Goal: Find contact information: Obtain details needed to contact an individual or organization

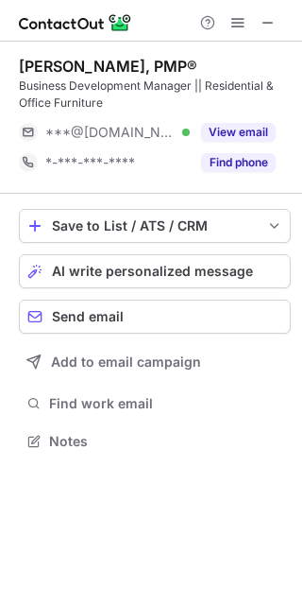
scroll to position [427, 302]
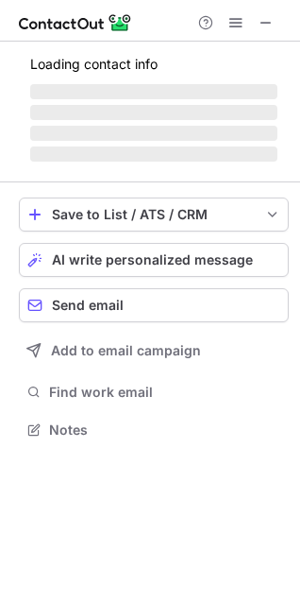
scroll to position [427, 300]
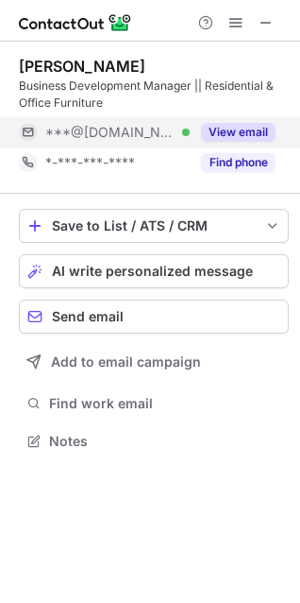
click at [216, 130] on button "View email" at bounding box center [238, 132] width 75 height 19
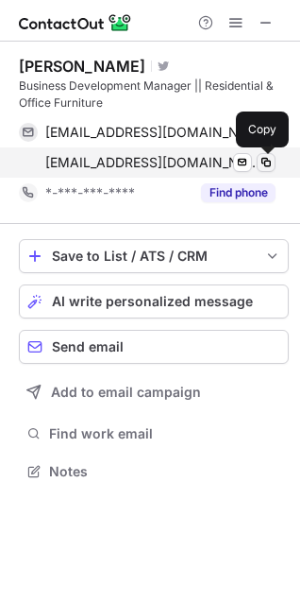
click at [267, 171] on button at bounding box center [266, 162] width 19 height 19
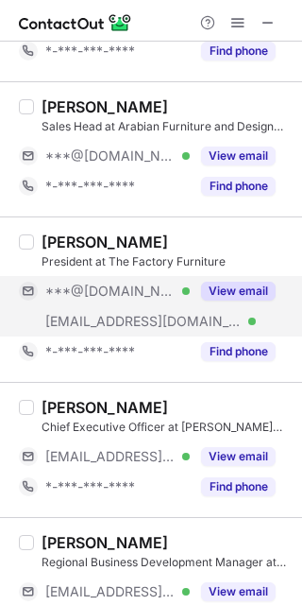
scroll to position [210, 0]
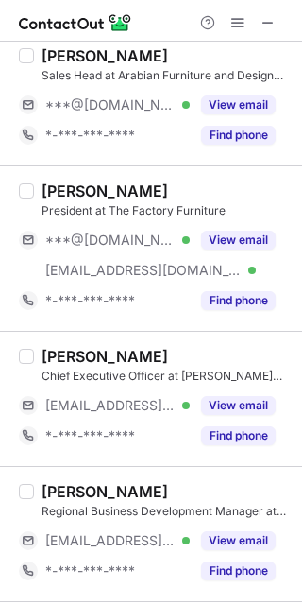
drag, startPoint x: 268, startPoint y: 19, endPoint x: 297, endPoint y: 19, distance: 28.3
click at [268, 19] on span at bounding box center [268, 22] width 15 height 15
click at [261, 22] on span at bounding box center [268, 22] width 15 height 15
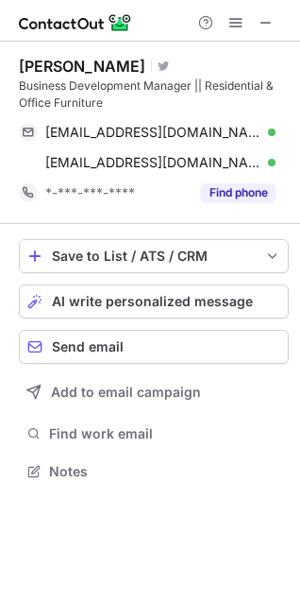
scroll to position [457, 300]
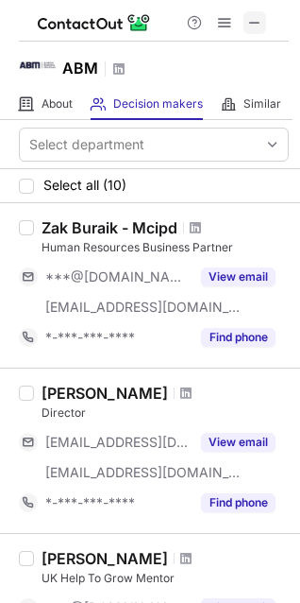
click at [247, 22] on span at bounding box center [254, 22] width 15 height 15
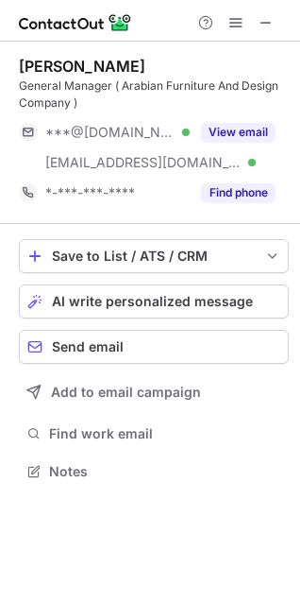
scroll to position [457, 300]
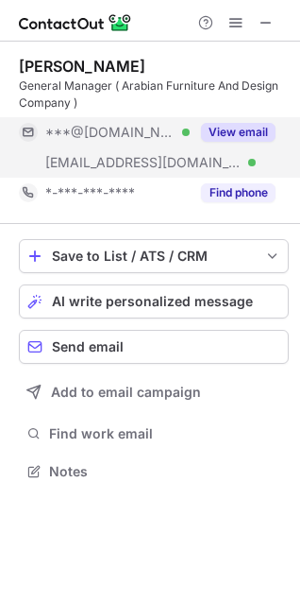
click at [218, 124] on button "View email" at bounding box center [238, 132] width 75 height 19
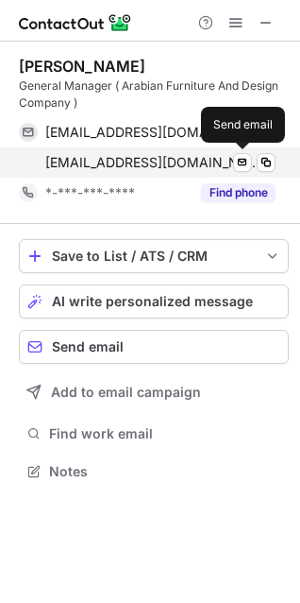
click at [254, 161] on div "hjamaldin@mdsa.com Verified" at bounding box center [160, 162] width 230 height 17
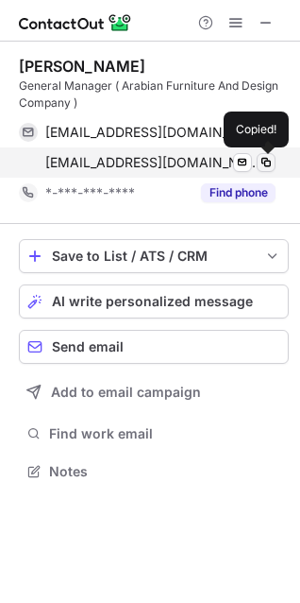
click at [261, 165] on span at bounding box center [266, 162] width 15 height 15
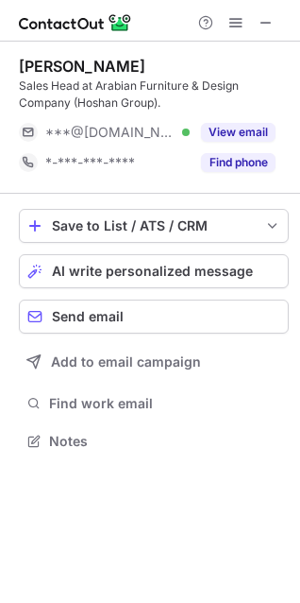
scroll to position [427, 300]
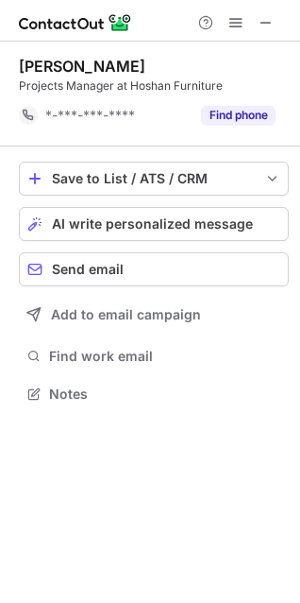
scroll to position [381, 300]
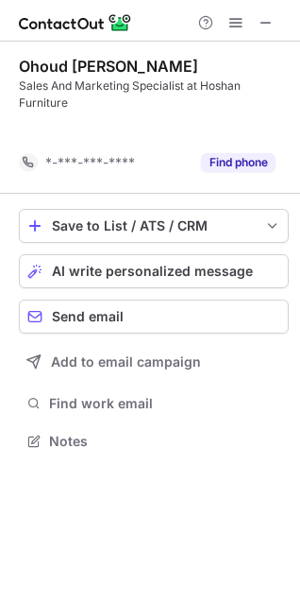
scroll to position [397, 300]
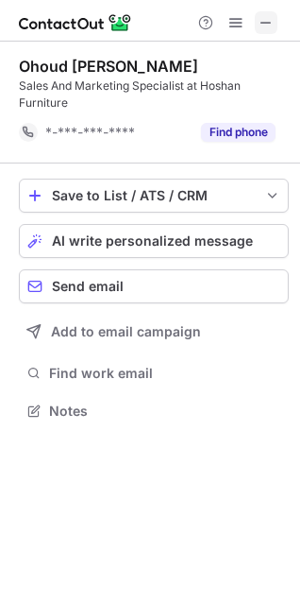
click at [264, 15] on span at bounding box center [266, 22] width 15 height 15
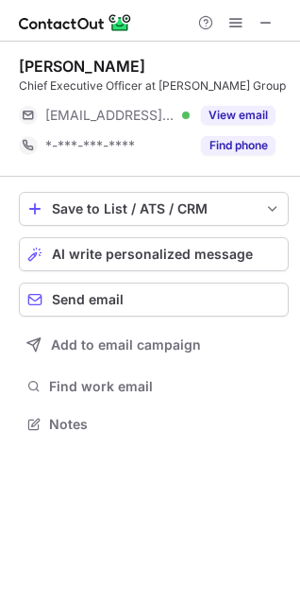
scroll to position [427, 300]
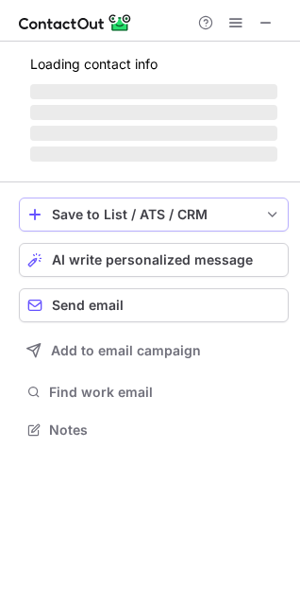
scroll to position [427, 300]
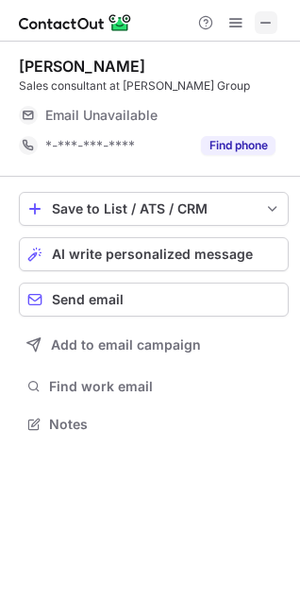
click at [260, 27] on span at bounding box center [266, 22] width 15 height 15
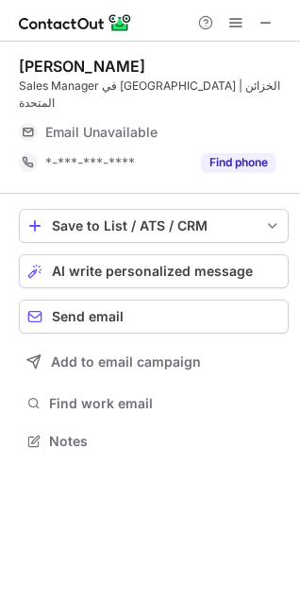
scroll to position [9, 9]
click at [263, 22] on span at bounding box center [266, 22] width 15 height 15
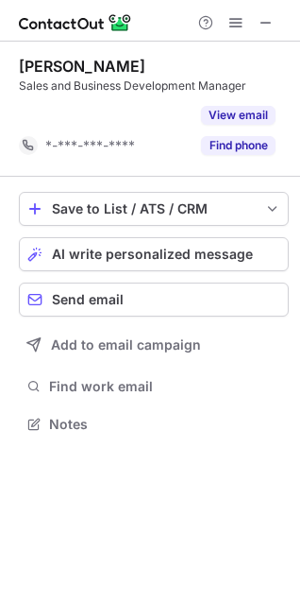
scroll to position [381, 300]
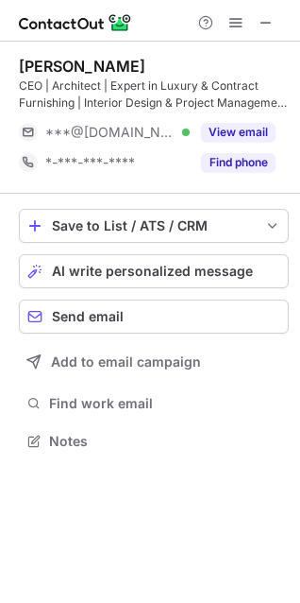
scroll to position [427, 300]
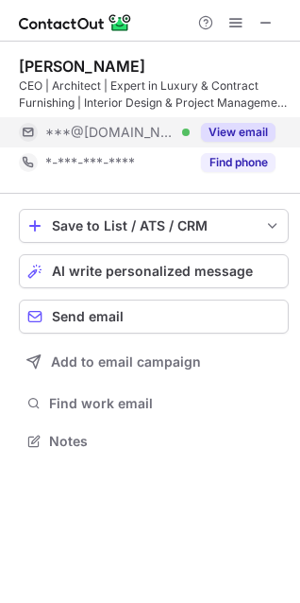
click at [245, 130] on button "View email" at bounding box center [238, 132] width 75 height 19
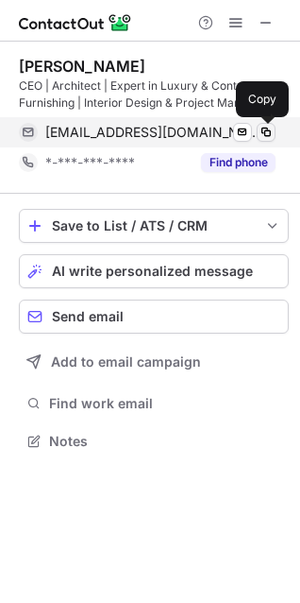
click at [273, 134] on span at bounding box center [266, 132] width 15 height 15
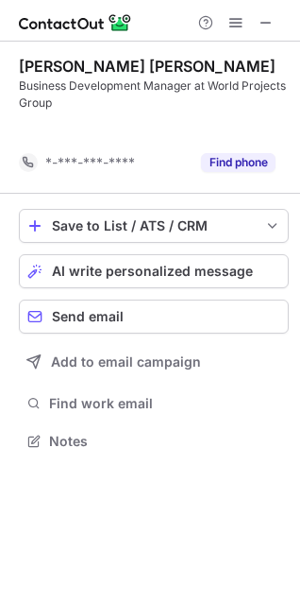
scroll to position [397, 300]
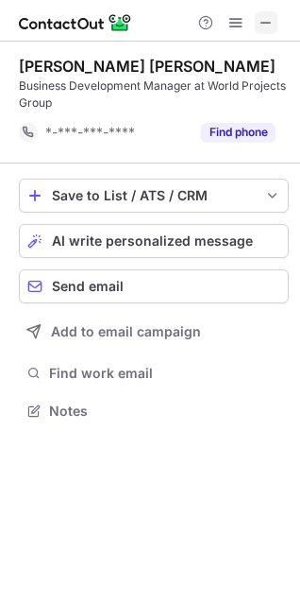
click at [267, 21] on span at bounding box center [266, 22] width 15 height 15
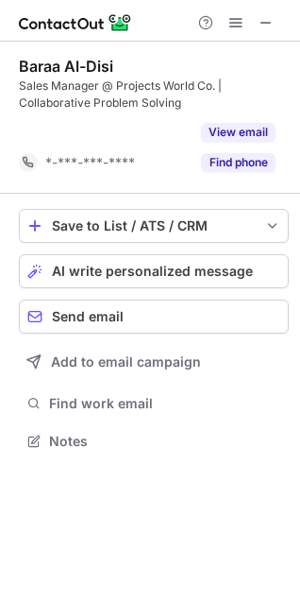
scroll to position [397, 300]
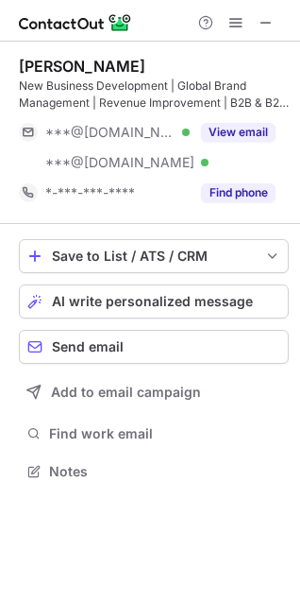
scroll to position [457, 300]
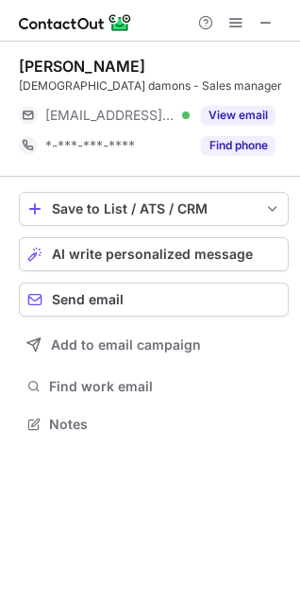
scroll to position [411, 300]
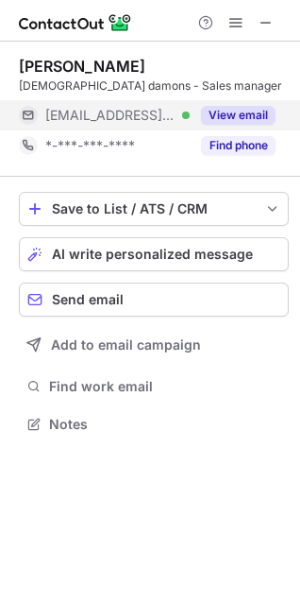
click at [258, 128] on div "View email" at bounding box center [233, 115] width 86 height 30
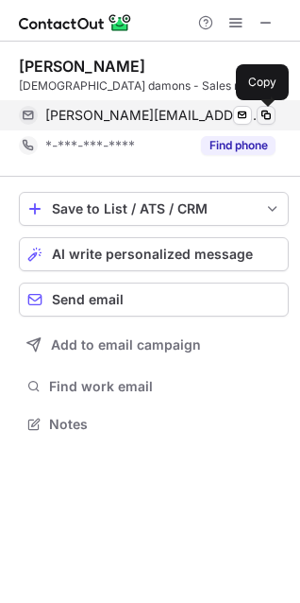
click at [270, 118] on span at bounding box center [266, 115] width 15 height 15
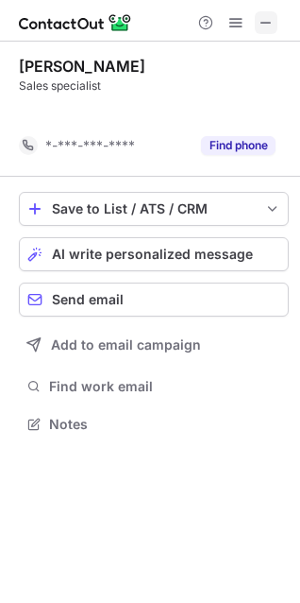
scroll to position [381, 300]
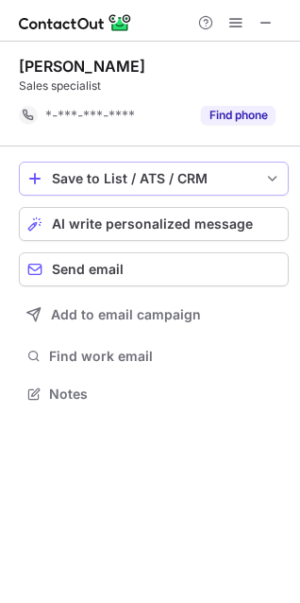
drag, startPoint x: 260, startPoint y: 26, endPoint x: 60, endPoint y: 181, distance: 253.0
click at [260, 26] on span at bounding box center [266, 22] width 15 height 15
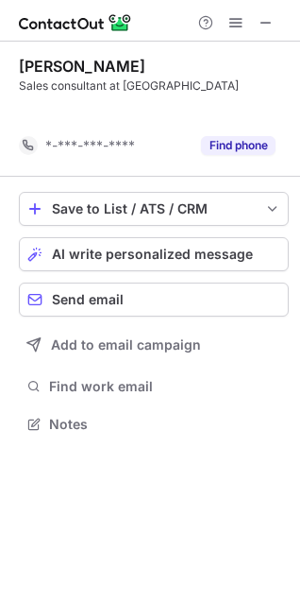
scroll to position [381, 300]
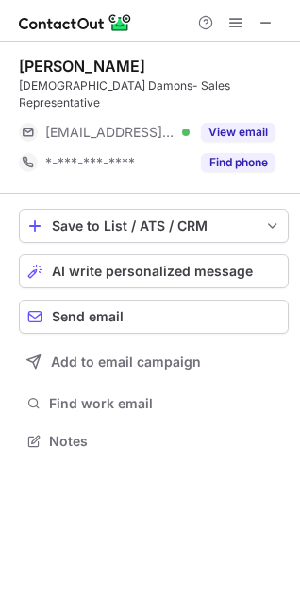
scroll to position [411, 300]
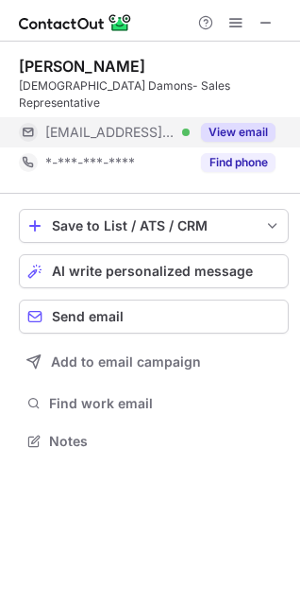
click at [212, 123] on button "View email" at bounding box center [238, 132] width 75 height 19
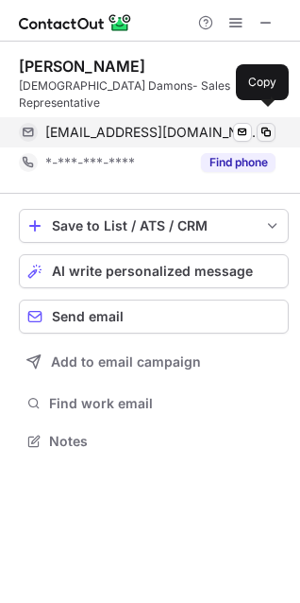
click at [264, 125] on span at bounding box center [266, 132] width 15 height 15
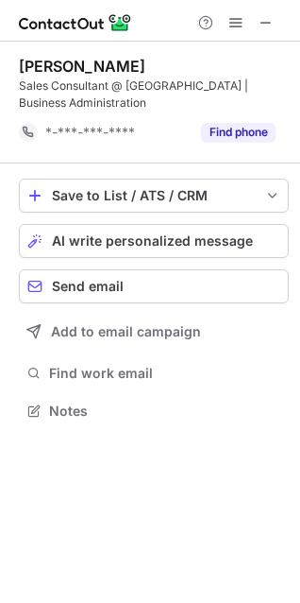
scroll to position [397, 300]
drag, startPoint x: 263, startPoint y: 30, endPoint x: 217, endPoint y: 44, distance: 47.5
click at [263, 29] on span at bounding box center [266, 22] width 15 height 15
click at [256, 12] on button at bounding box center [266, 22] width 23 height 23
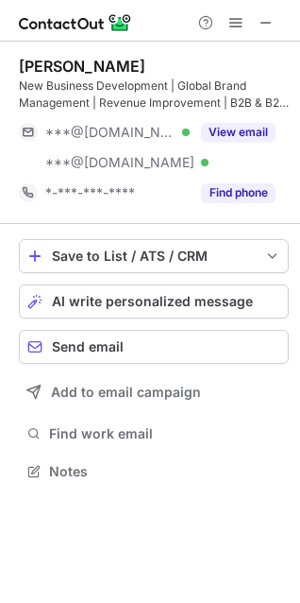
scroll to position [457, 300]
click at [268, 22] on span at bounding box center [266, 22] width 15 height 15
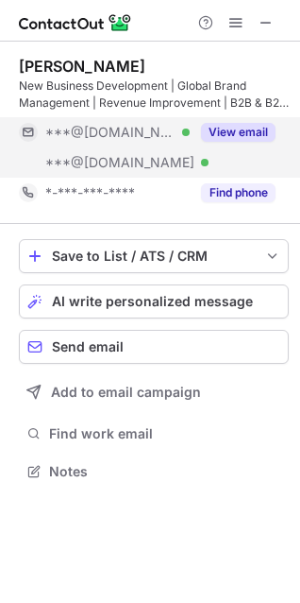
click at [230, 119] on div "View email" at bounding box center [233, 132] width 86 height 30
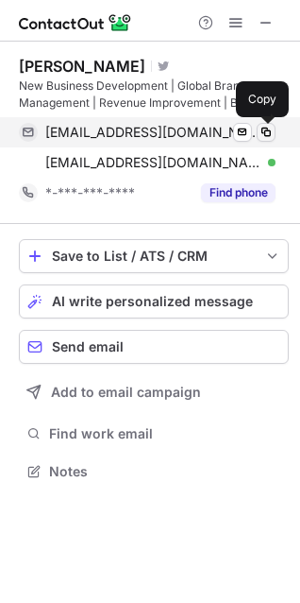
click at [271, 126] on span at bounding box center [266, 132] width 15 height 15
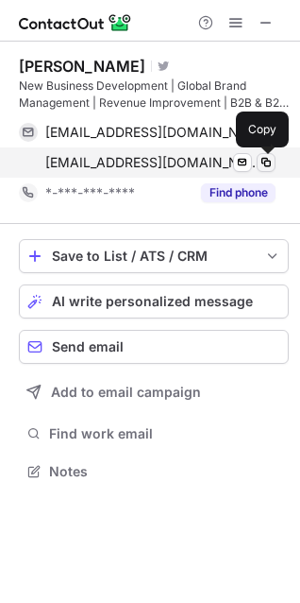
click at [273, 157] on span at bounding box center [266, 162] width 15 height 15
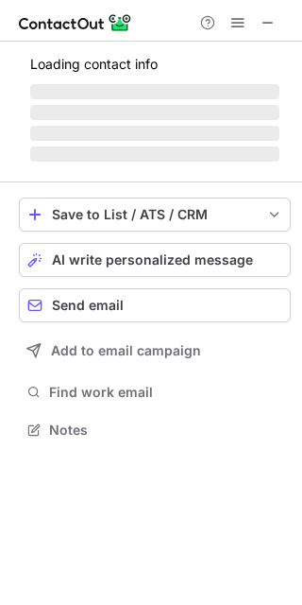
scroll to position [9, 9]
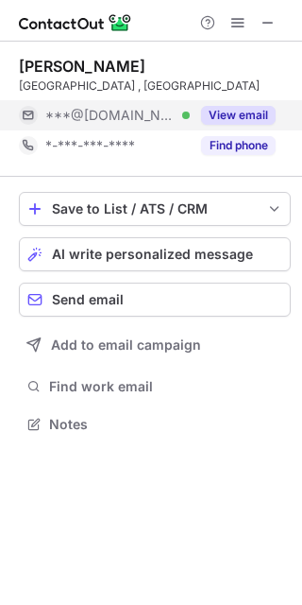
click at [234, 112] on button "View email" at bounding box center [238, 115] width 75 height 19
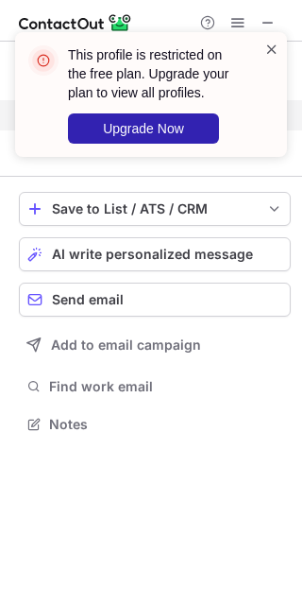
click at [271, 56] on span at bounding box center [271, 49] width 15 height 19
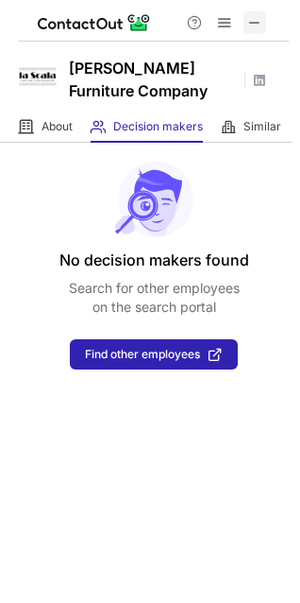
click at [259, 30] on span at bounding box center [254, 22] width 15 height 15
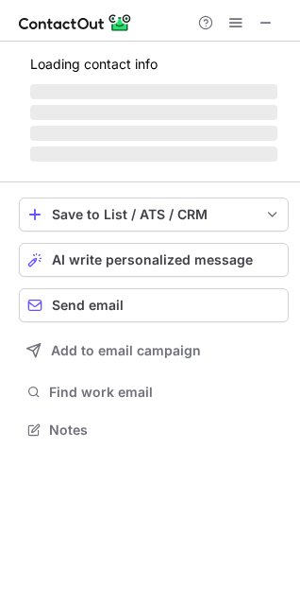
scroll to position [457, 300]
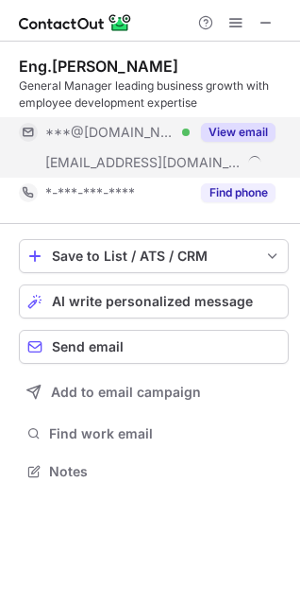
click at [209, 128] on button "View email" at bounding box center [238, 132] width 75 height 19
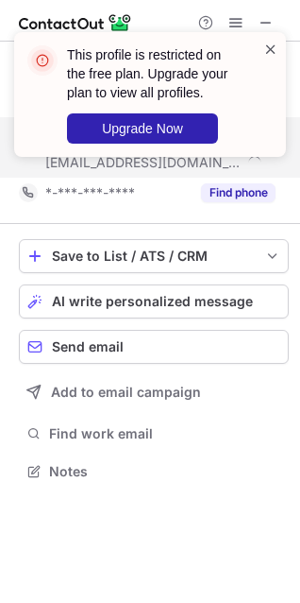
click at [265, 50] on span at bounding box center [271, 49] width 15 height 19
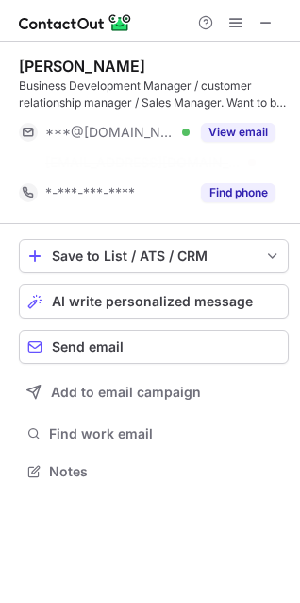
scroll to position [427, 300]
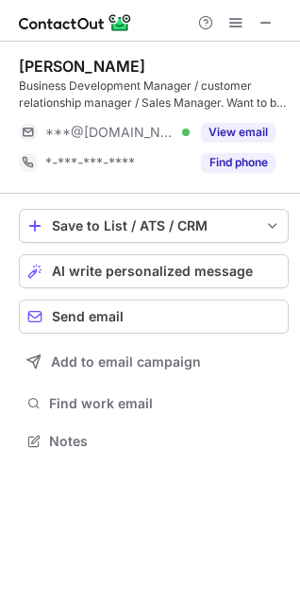
click at [272, 483] on div "[PERSON_NAME] Business Development Manager / customer relationship manager / Sa…" at bounding box center [150, 322] width 300 height 561
click at [279, 23] on div at bounding box center [236, 22] width 91 height 23
click at [271, 21] on span at bounding box center [266, 22] width 15 height 15
click at [269, 24] on span at bounding box center [266, 22] width 15 height 15
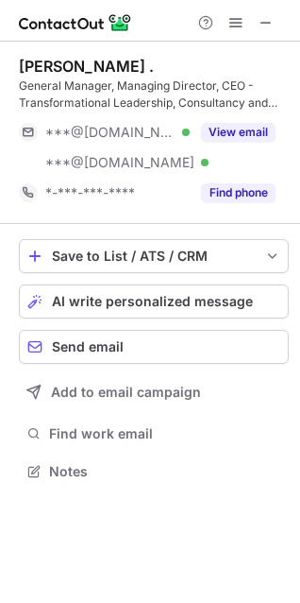
scroll to position [457, 300]
